Goal: Transaction & Acquisition: Purchase product/service

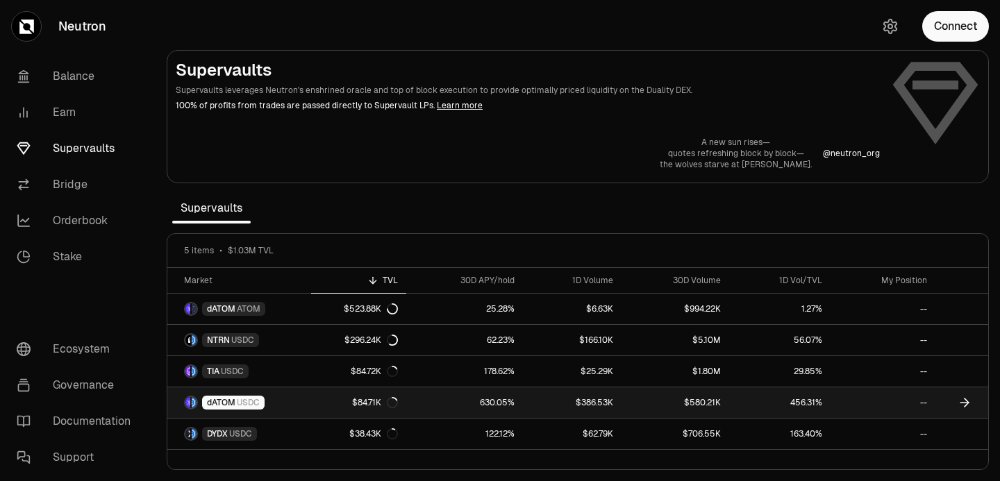
click at [248, 405] on span "USDC" at bounding box center [248, 402] width 23 height 11
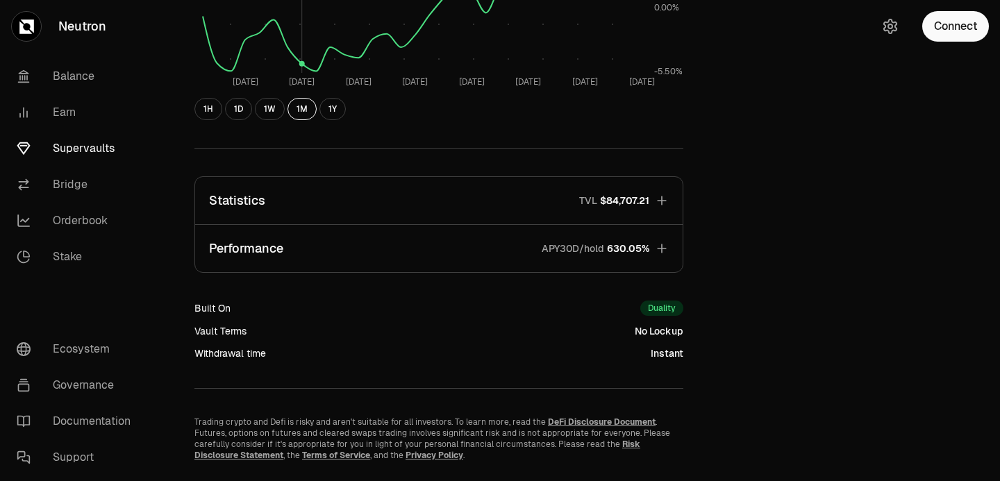
scroll to position [426, 0]
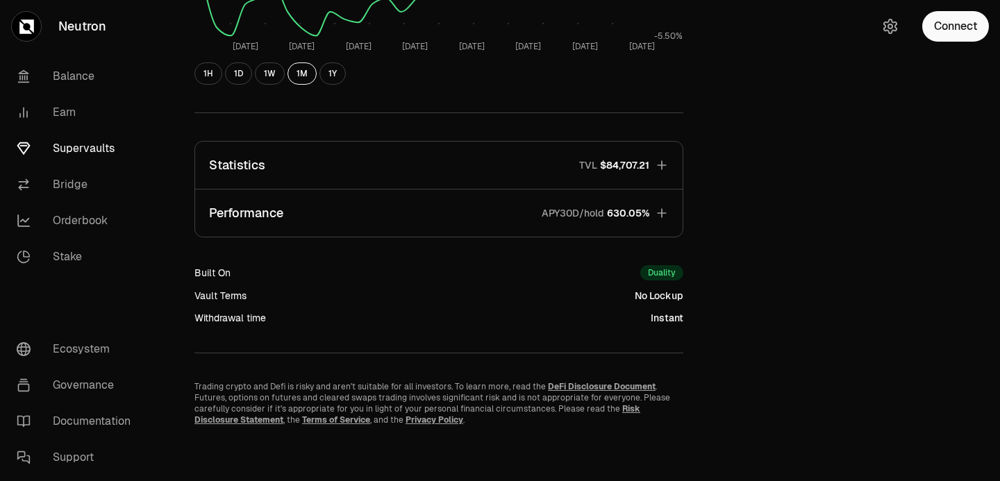
drag, startPoint x: 533, startPoint y: 215, endPoint x: 670, endPoint y: 205, distance: 137.9
click at [670, 205] on button "Performance APY30D/hold 630.05%" at bounding box center [438, 213] width 487 height 47
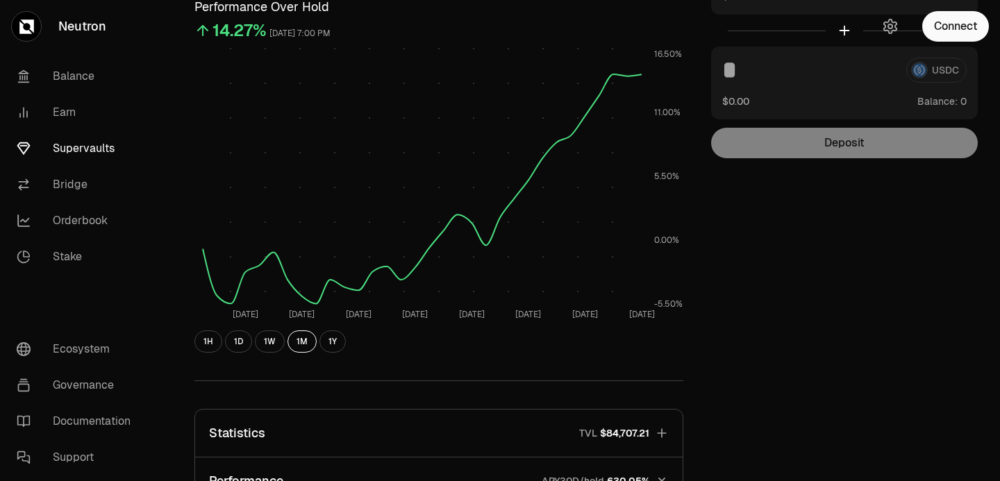
scroll to position [0, 0]
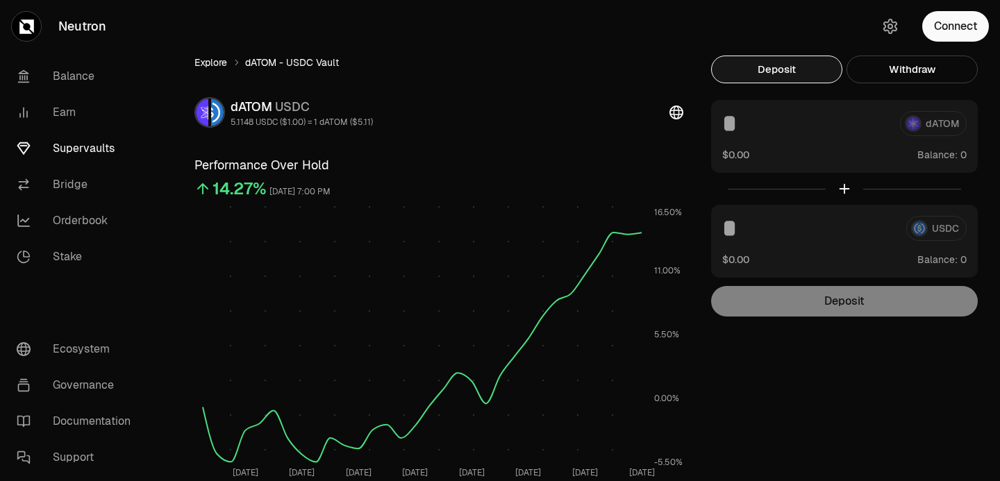
click at [217, 63] on link "Explore" at bounding box center [210, 63] width 33 height 14
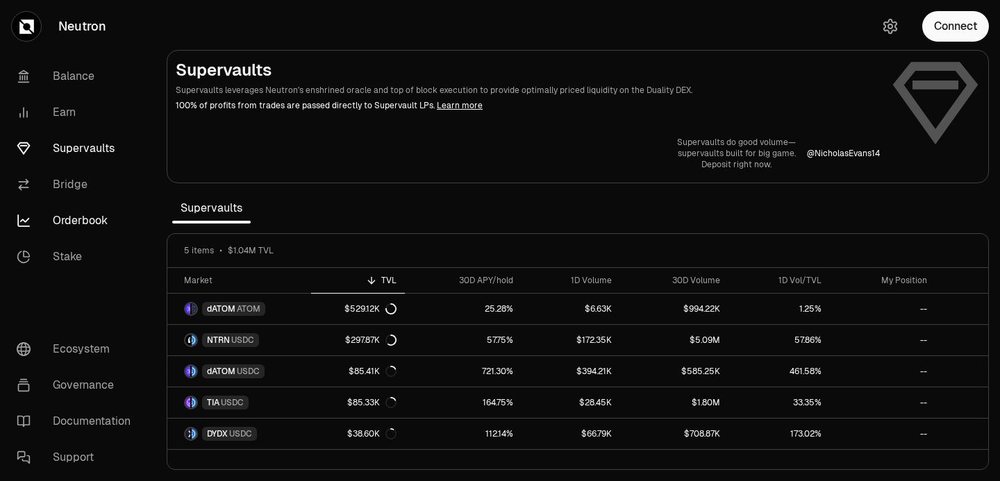
click at [76, 218] on link "Orderbook" at bounding box center [78, 221] width 144 height 36
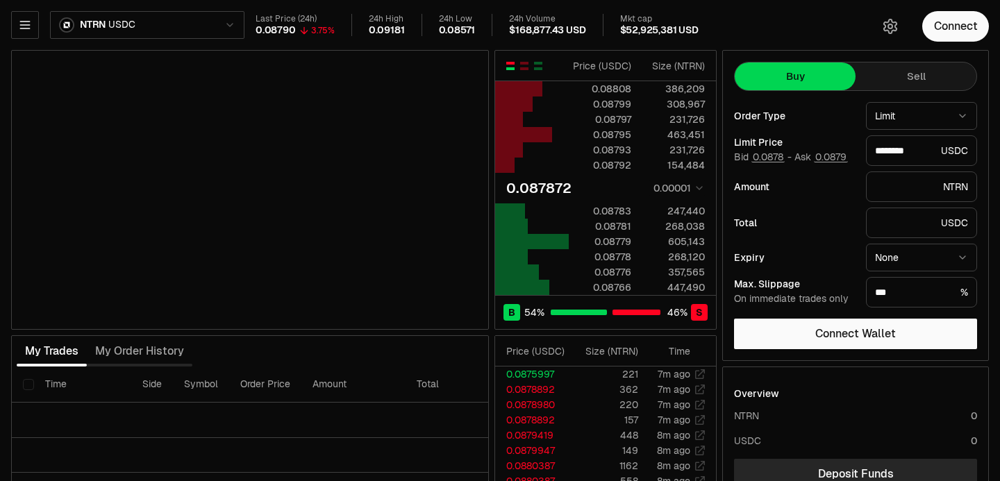
type input "********"
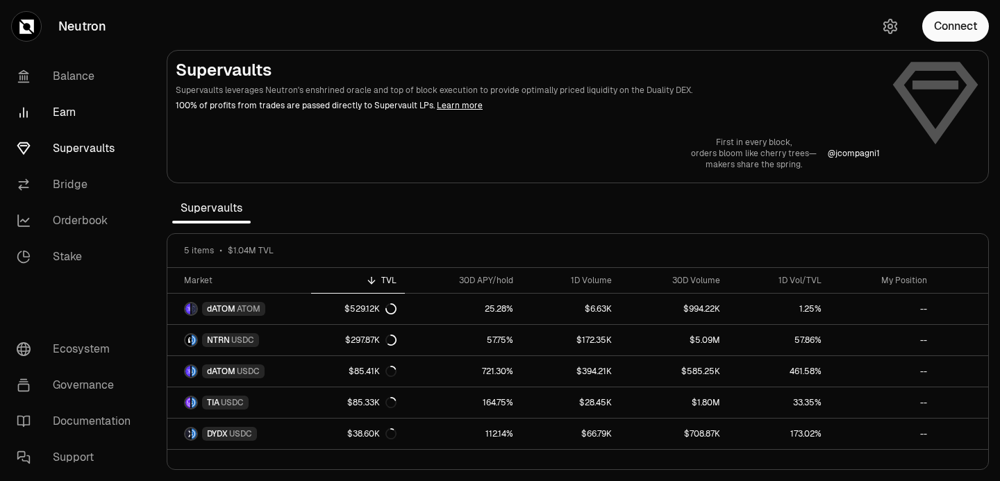
click at [71, 109] on link "Earn" at bounding box center [78, 112] width 144 height 36
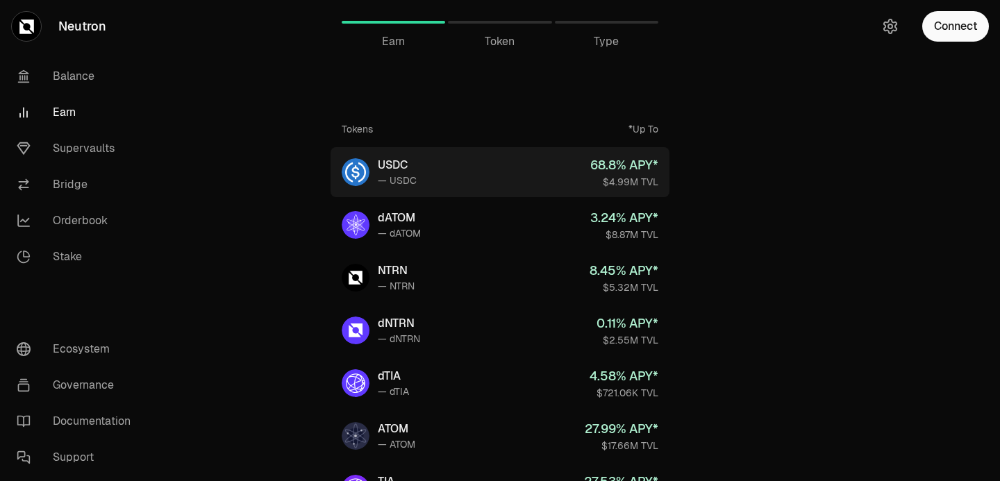
click at [468, 176] on link "USDC — USDC 68.8 % APY* $4.99M TVL" at bounding box center [499, 172] width 339 height 50
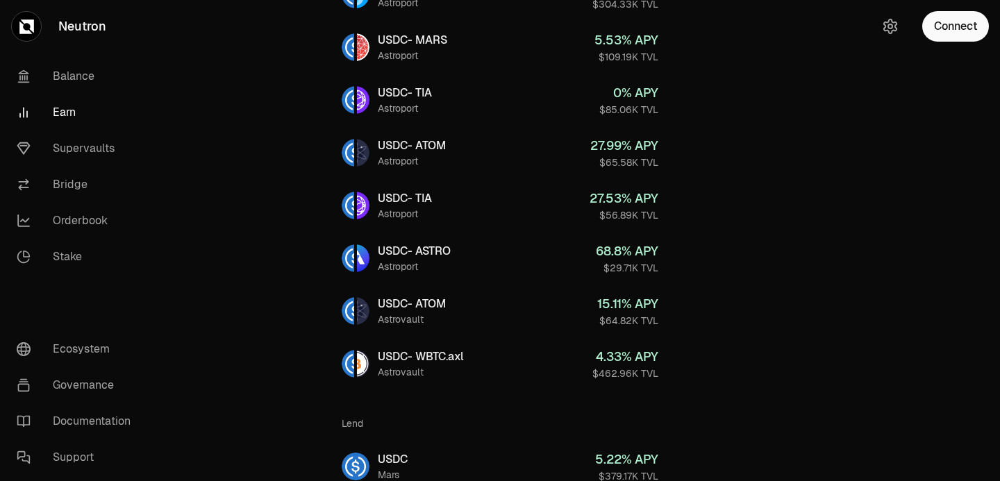
scroll to position [444, 0]
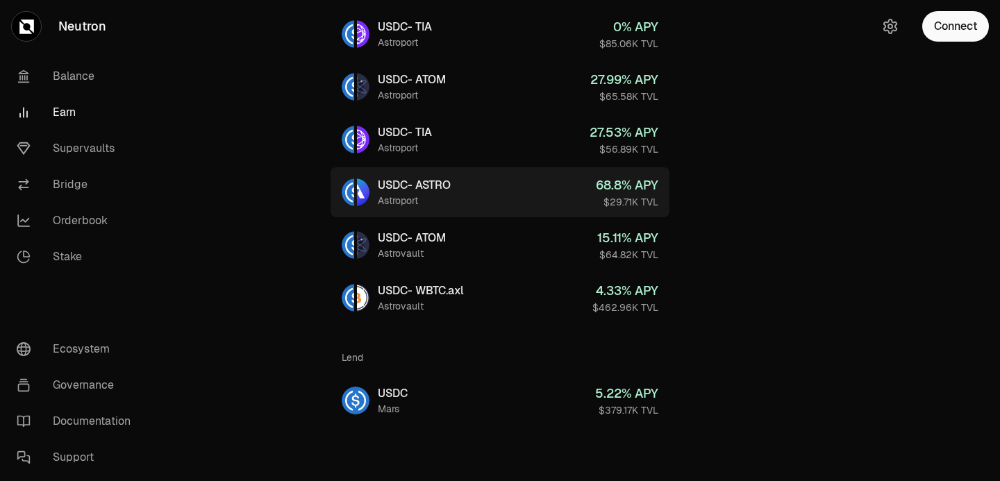
click at [480, 204] on link "USDC - ASTRO Astroport 68.8 % APY $29.71K TVL" at bounding box center [499, 192] width 339 height 50
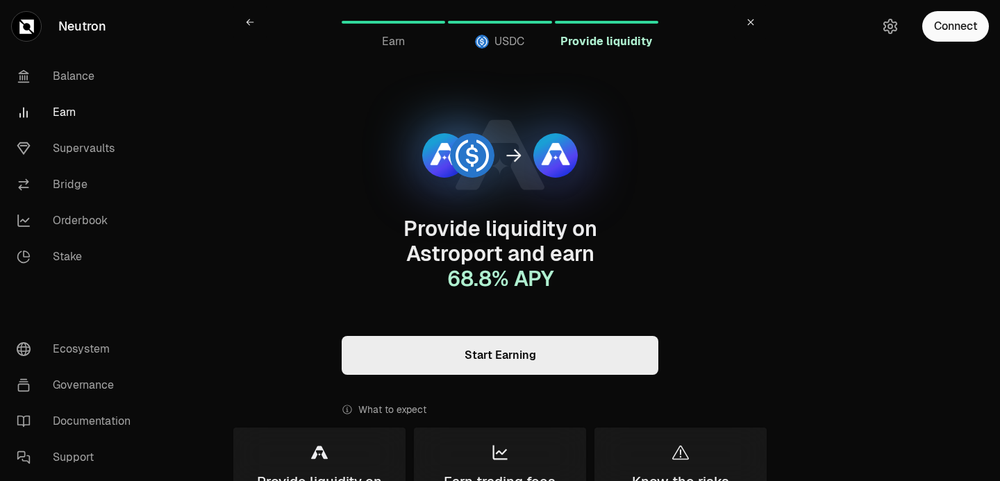
click at [506, 353] on link "Start Earning" at bounding box center [500, 355] width 317 height 39
